Goal: Check status

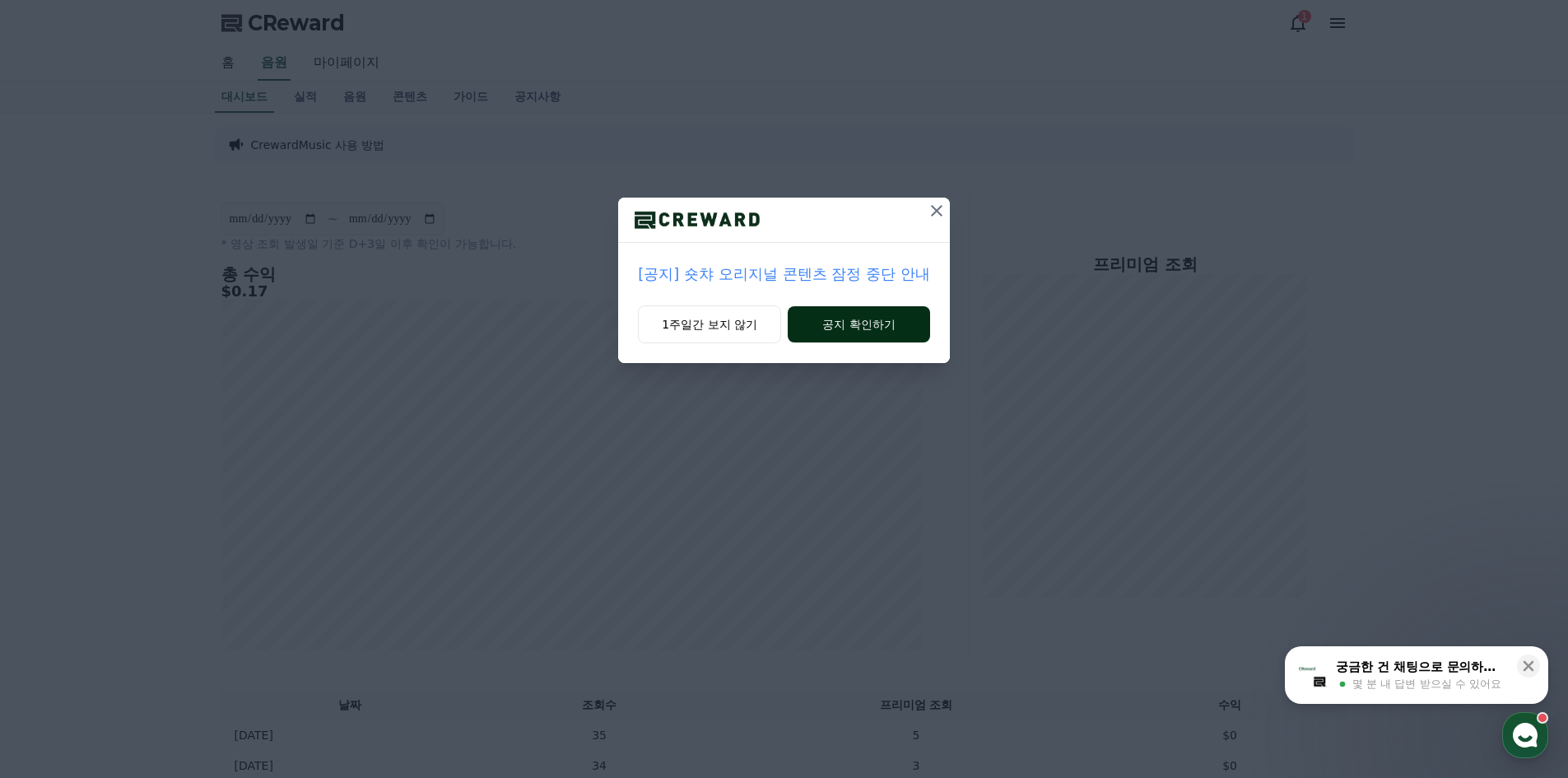
click at [863, 319] on button "공지 확인하기" at bounding box center [859, 324] width 143 height 36
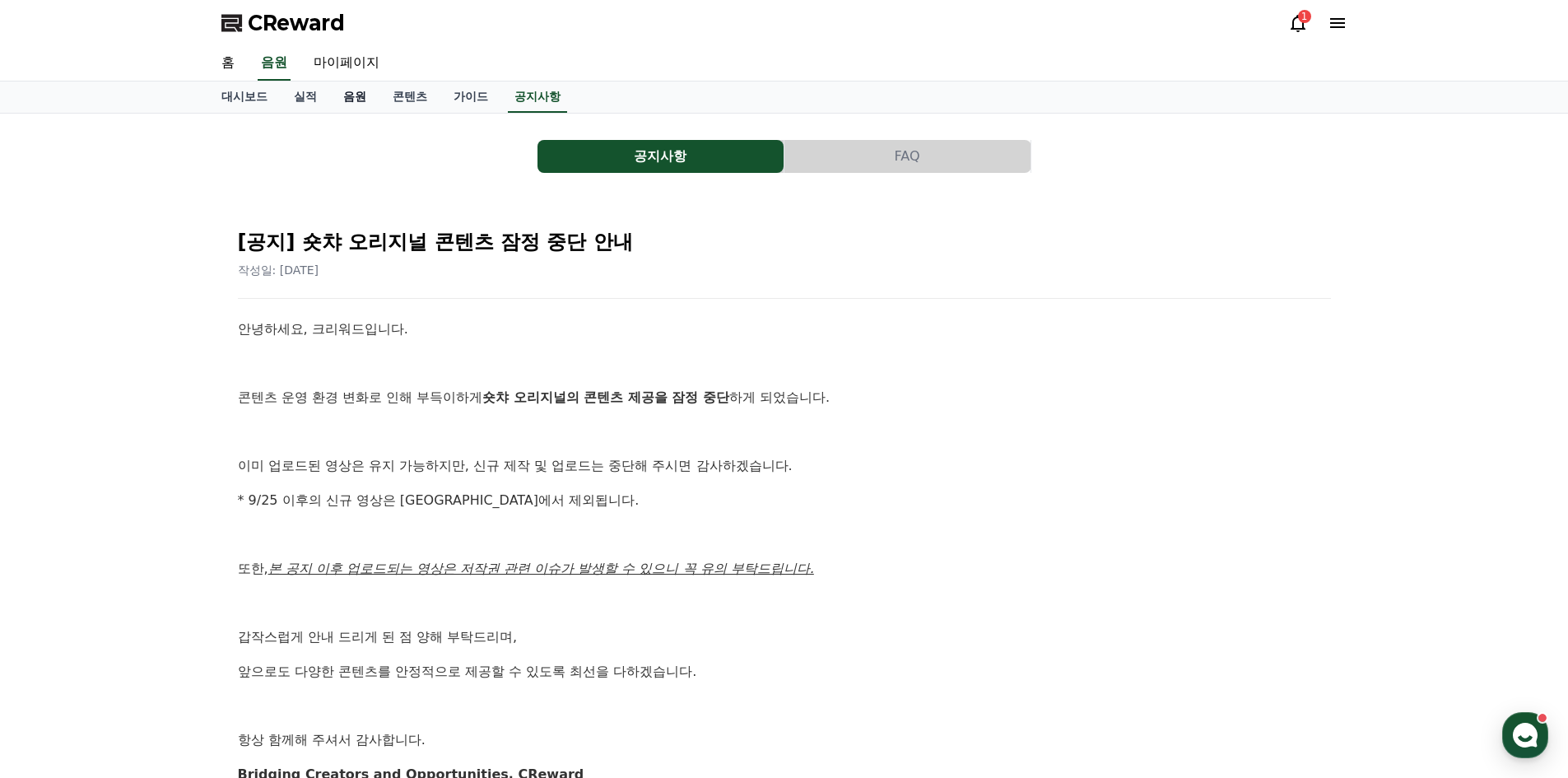
click at [359, 100] on link "음원" at bounding box center [355, 96] width 49 height 31
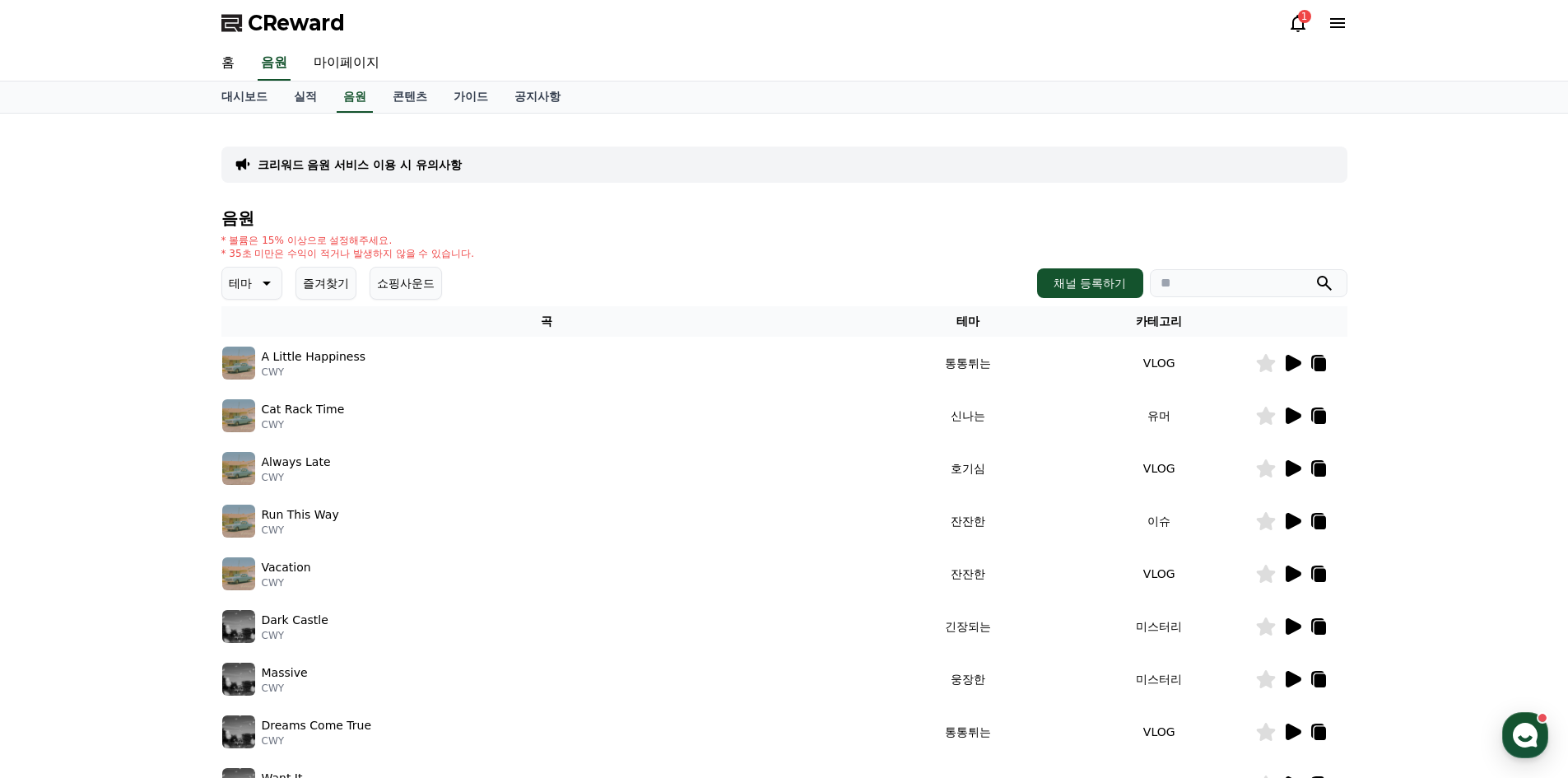
click at [1303, 365] on div at bounding box center [1301, 362] width 90 height 19
click at [1293, 365] on icon at bounding box center [1293, 362] width 16 height 16
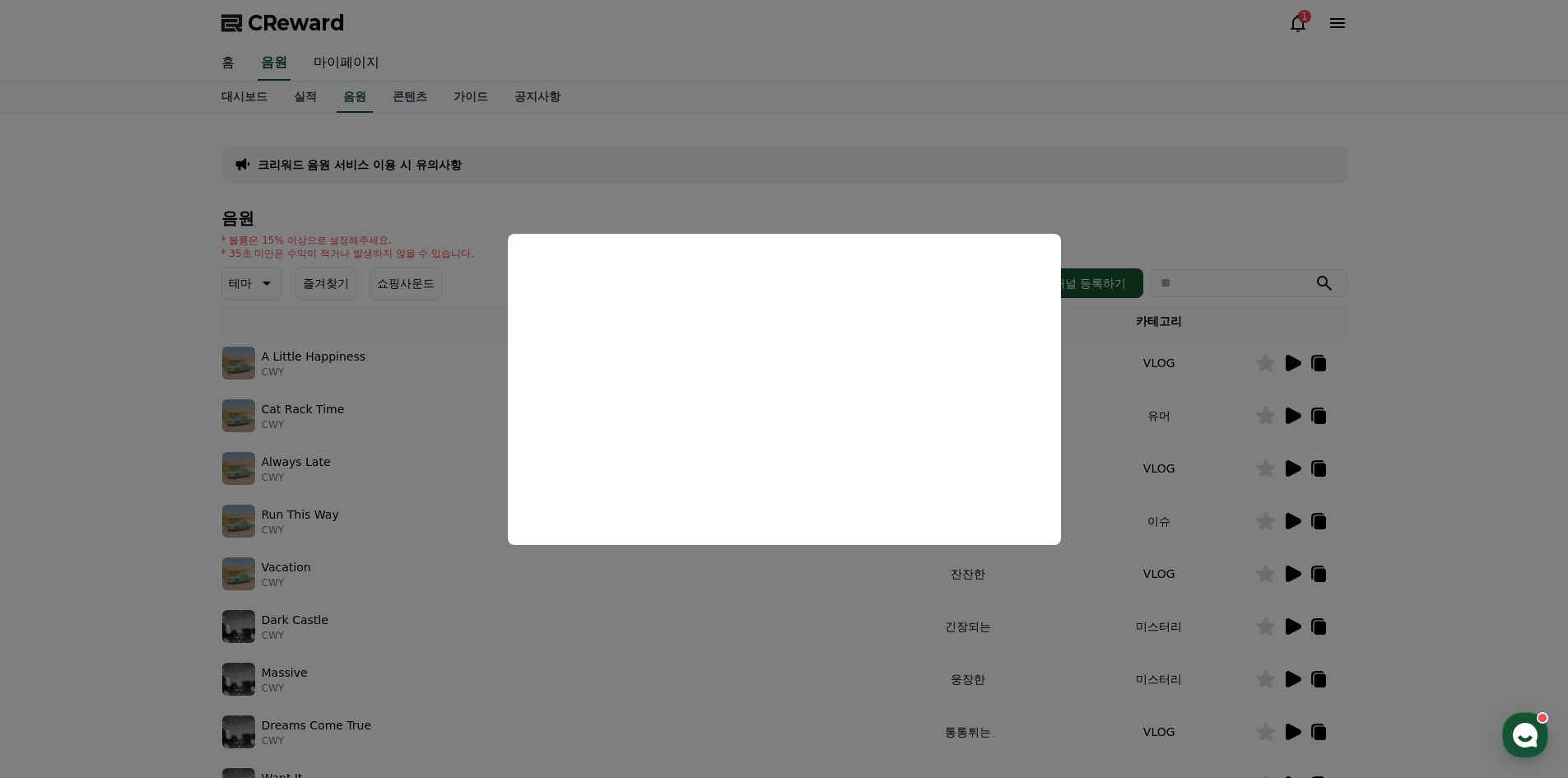
click at [1523, 415] on button "close modal" at bounding box center [784, 389] width 1568 height 778
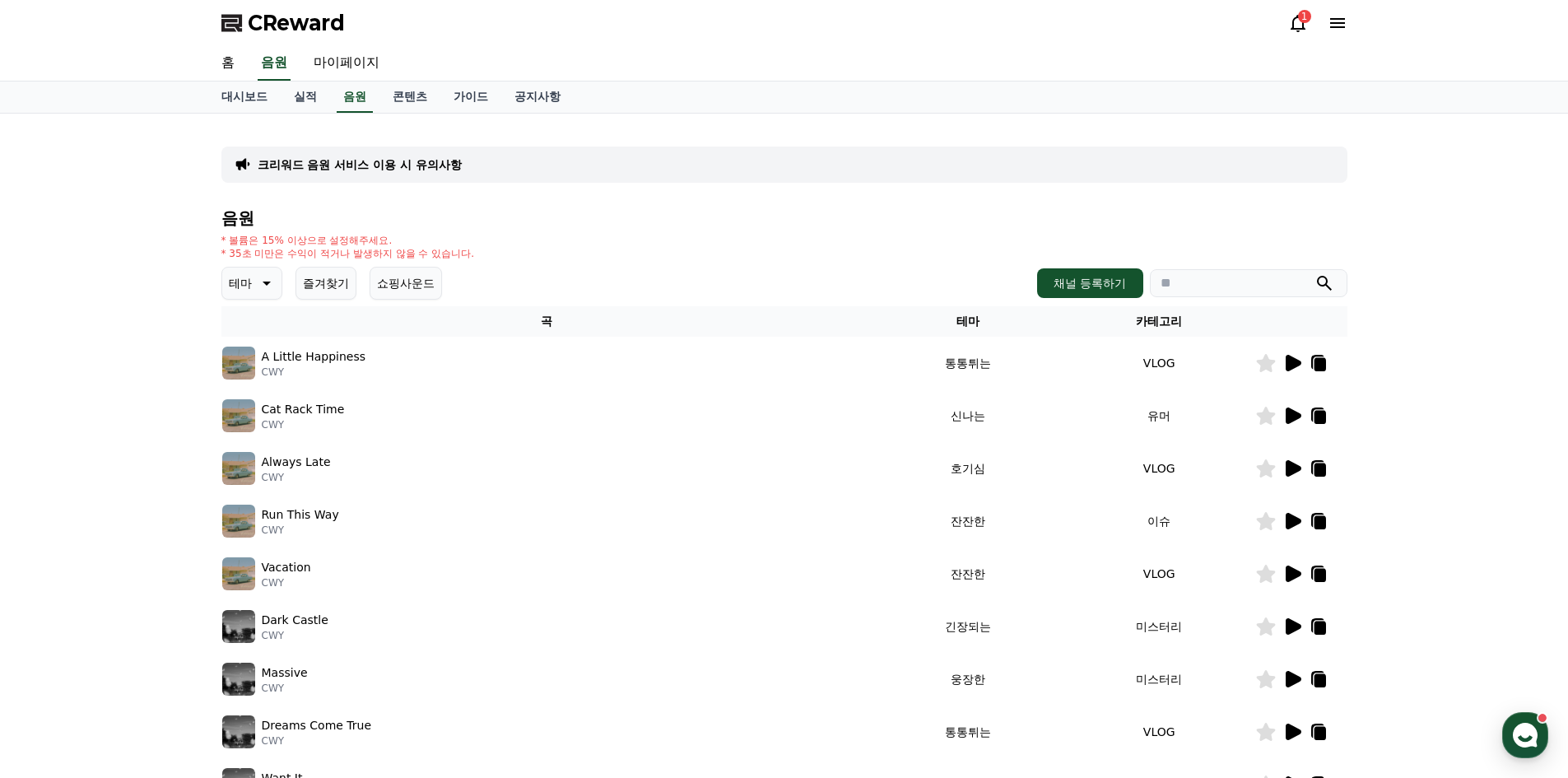
click at [1295, 469] on icon at bounding box center [1293, 468] width 16 height 16
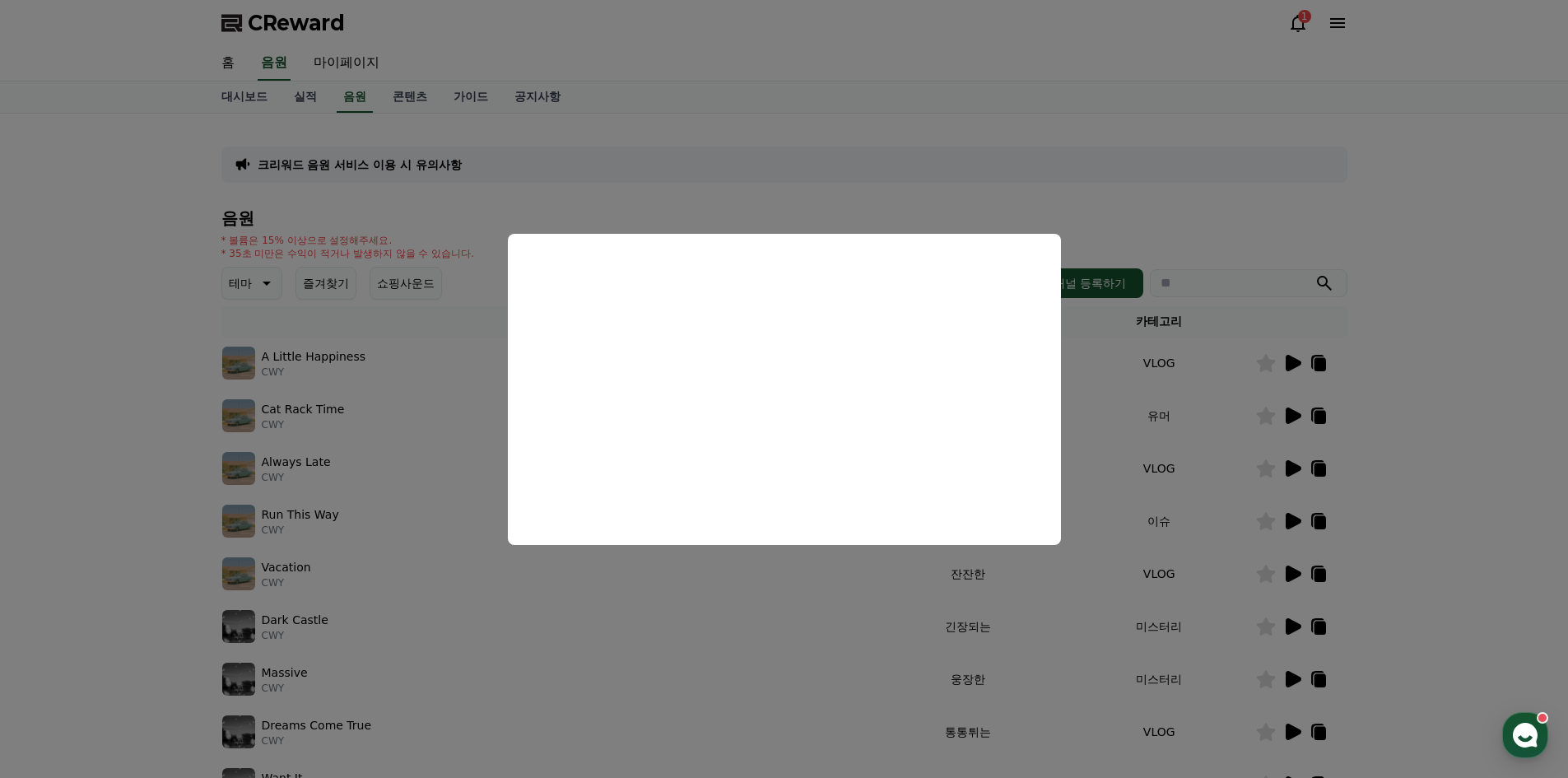
click at [1445, 430] on button "close modal" at bounding box center [784, 389] width 1568 height 778
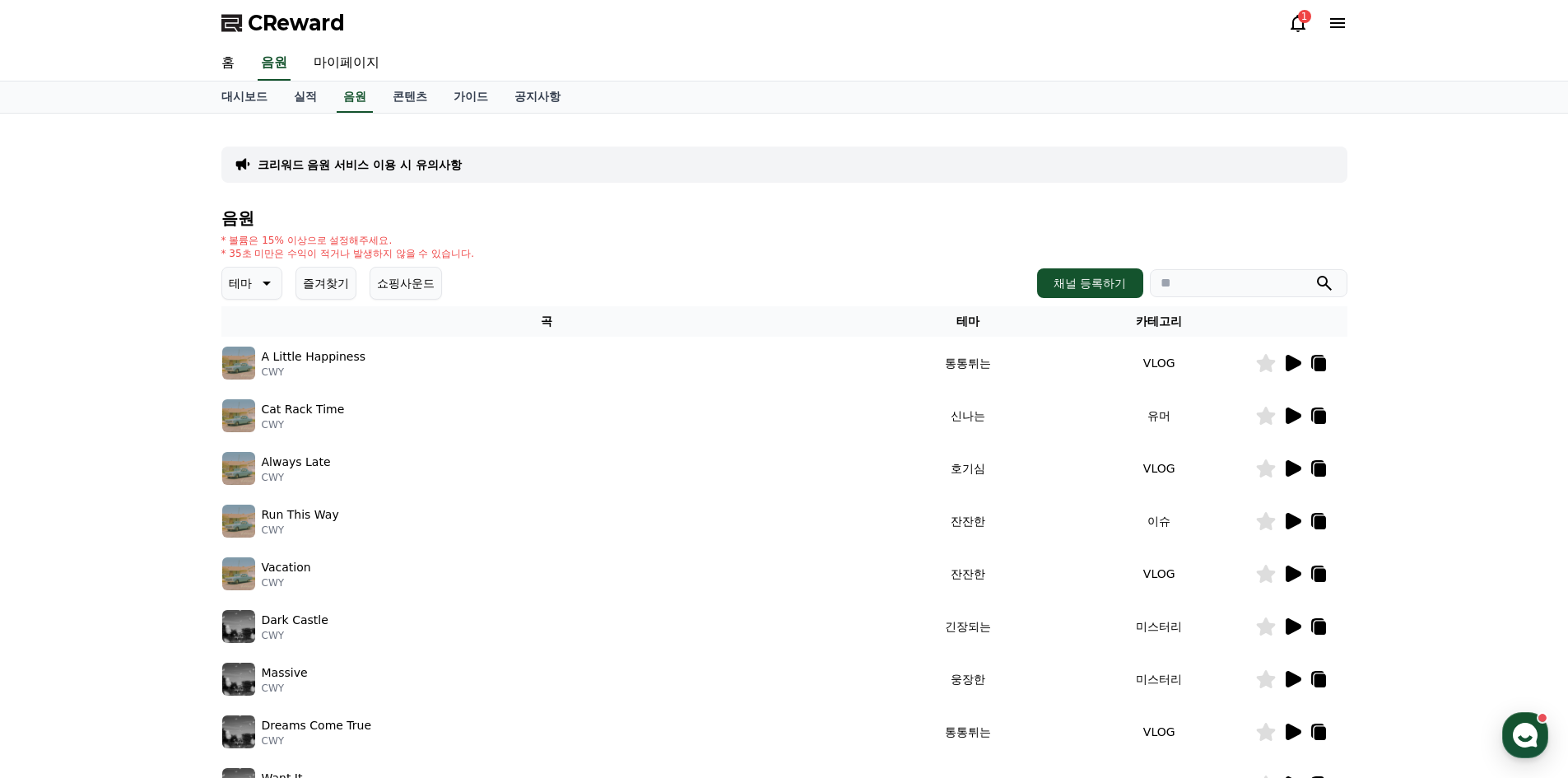
click at [1291, 411] on icon at bounding box center [1293, 415] width 16 height 16
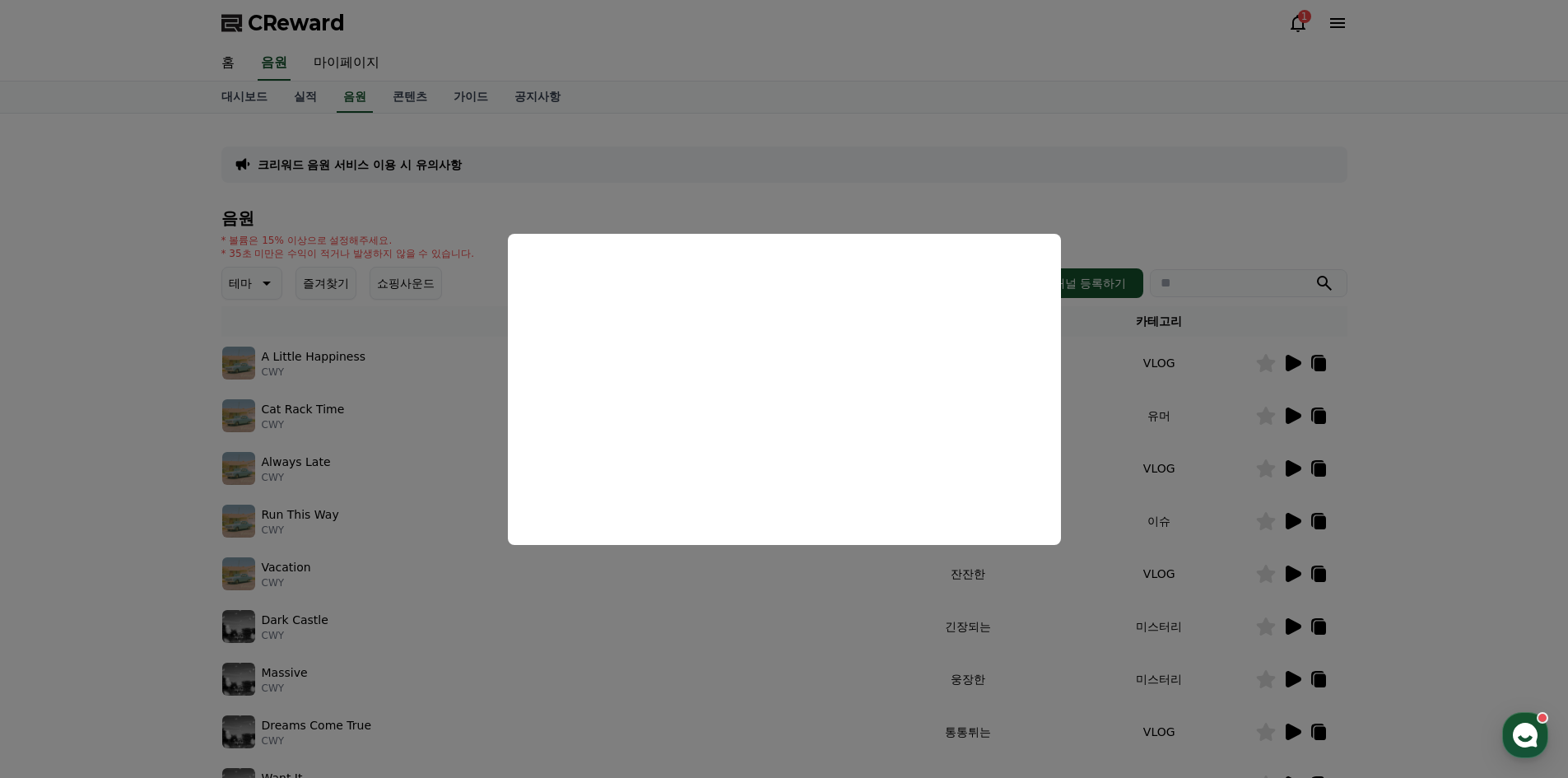
click at [1509, 415] on button "close modal" at bounding box center [784, 389] width 1568 height 778
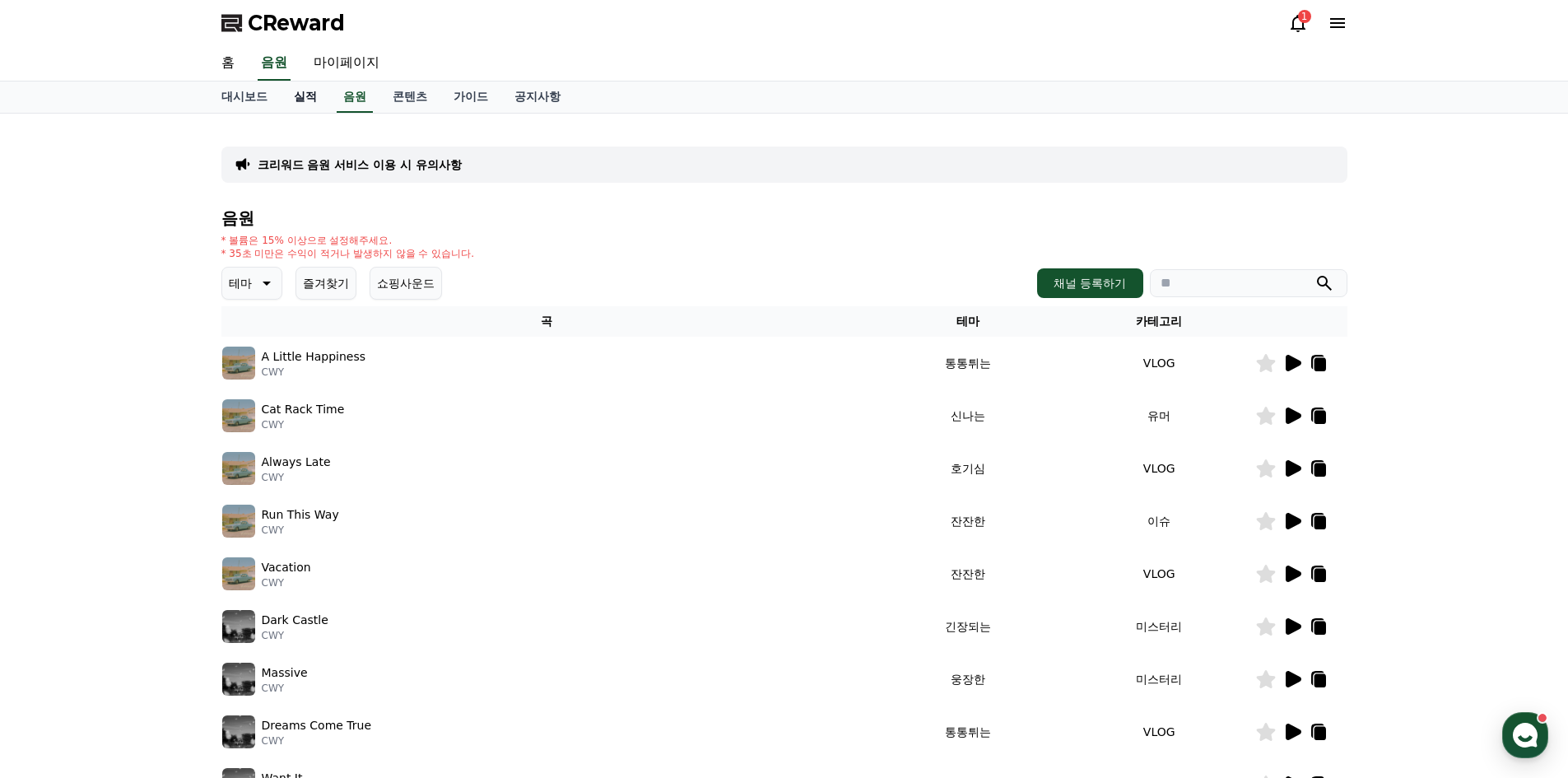
click at [307, 97] on link "실적" at bounding box center [305, 96] width 49 height 31
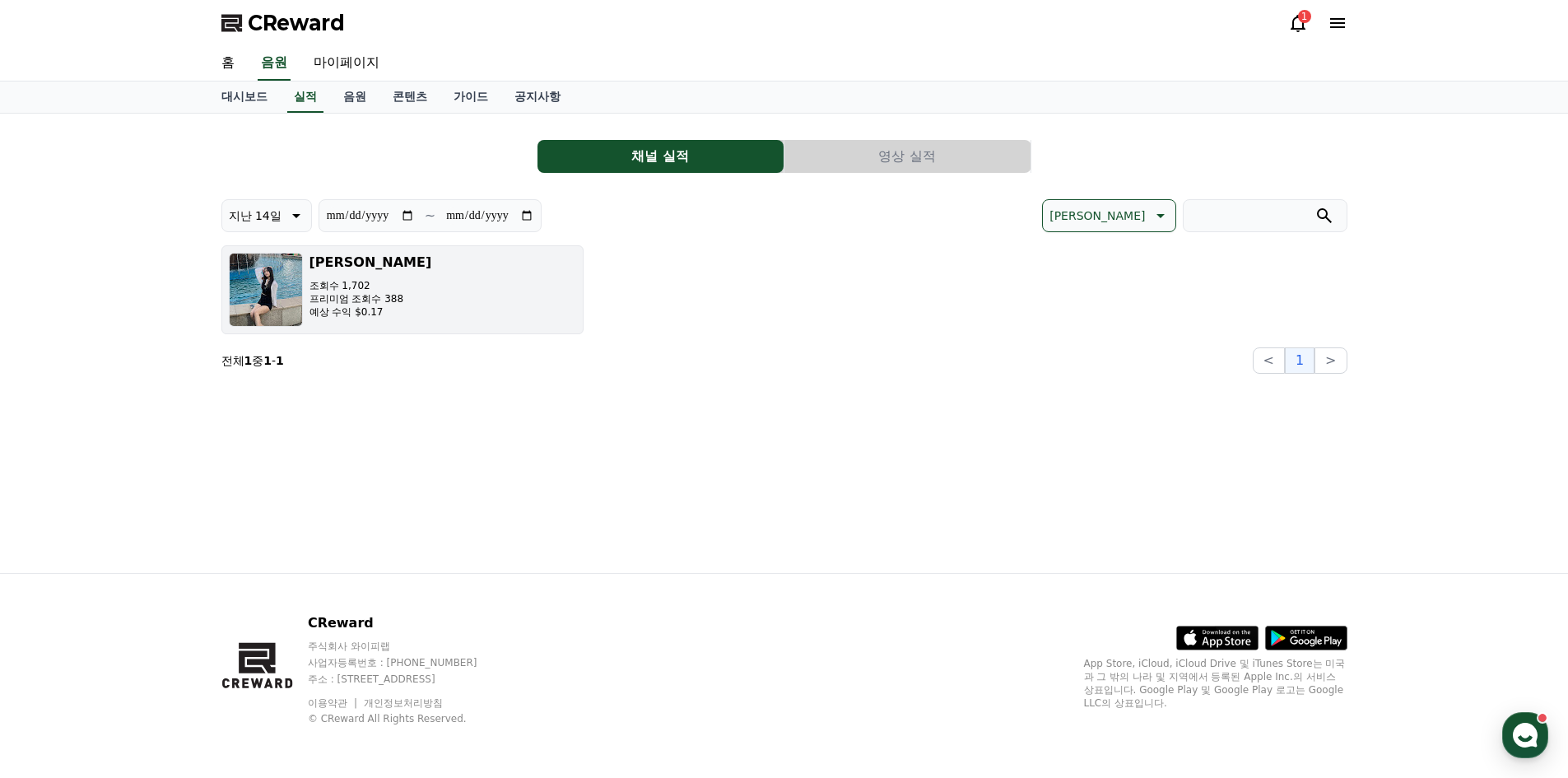
click at [447, 300] on button "미미 ​Mimi 조회수 1,702 프리미엄 조회수 388 예상 수익 $0.17" at bounding box center [402, 289] width 362 height 89
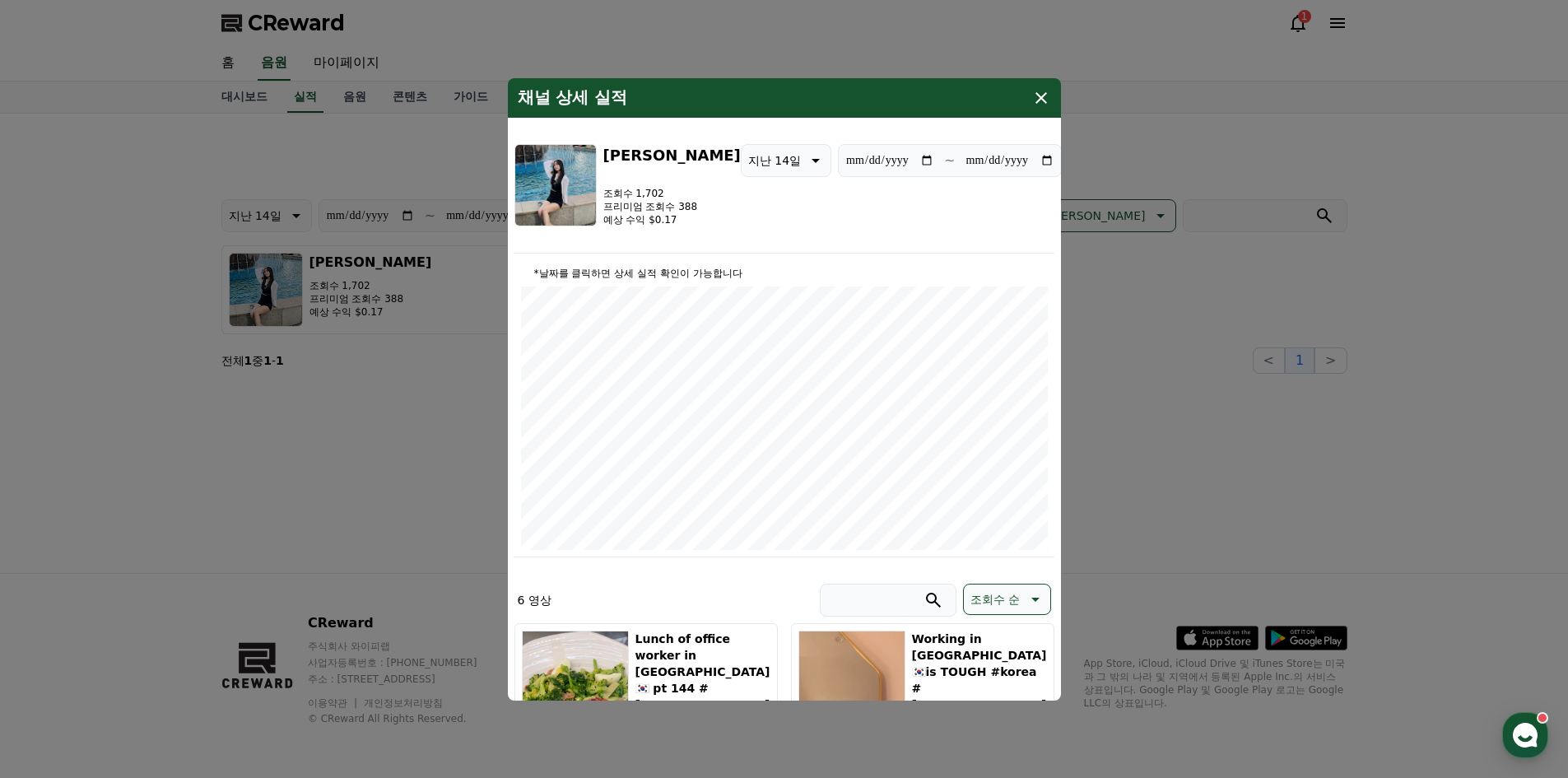
click at [1038, 94] on icon "modal" at bounding box center [1042, 98] width 12 height 12
